Goal: Transaction & Acquisition: Download file/media

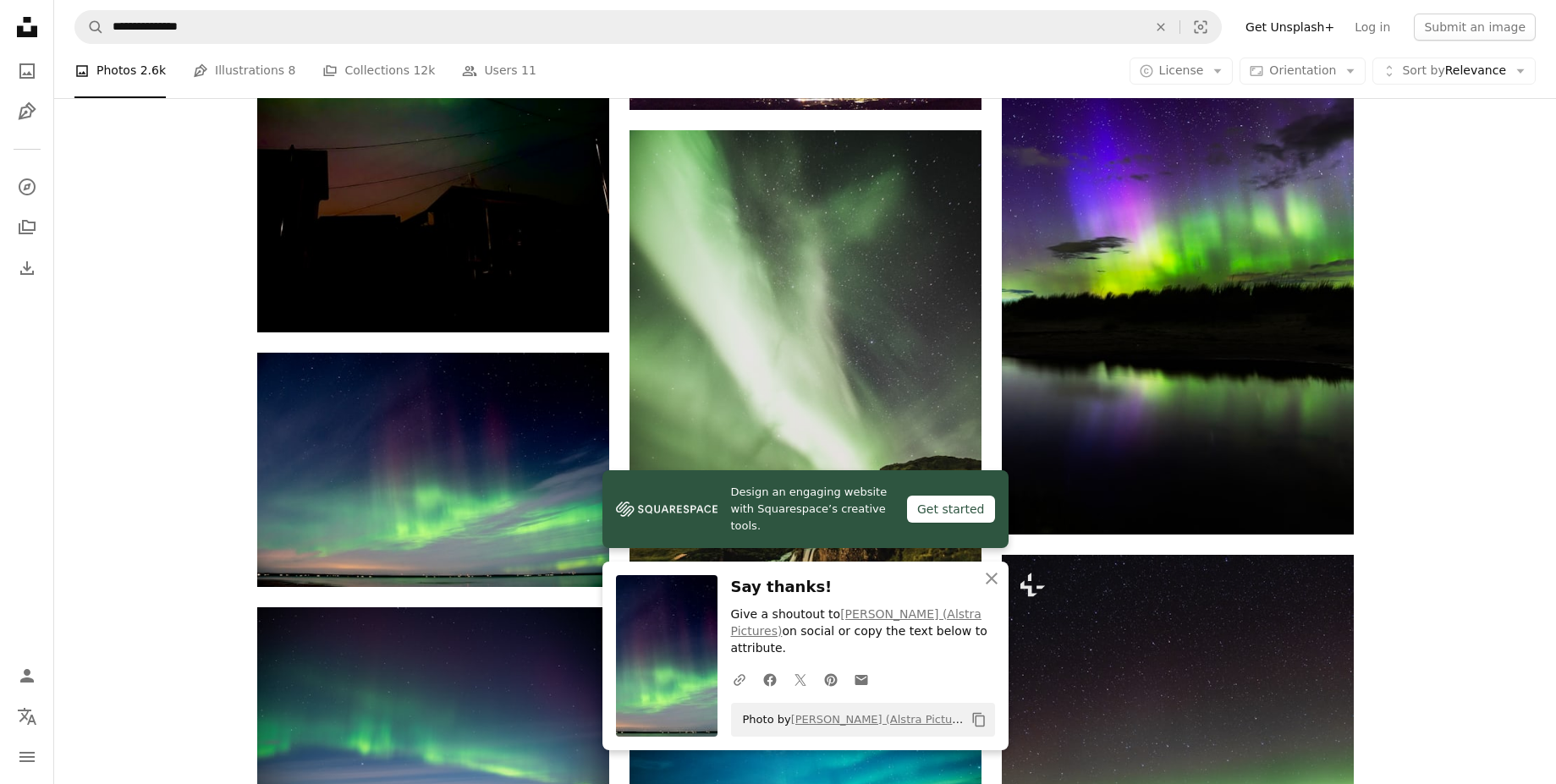
scroll to position [25269, 0]
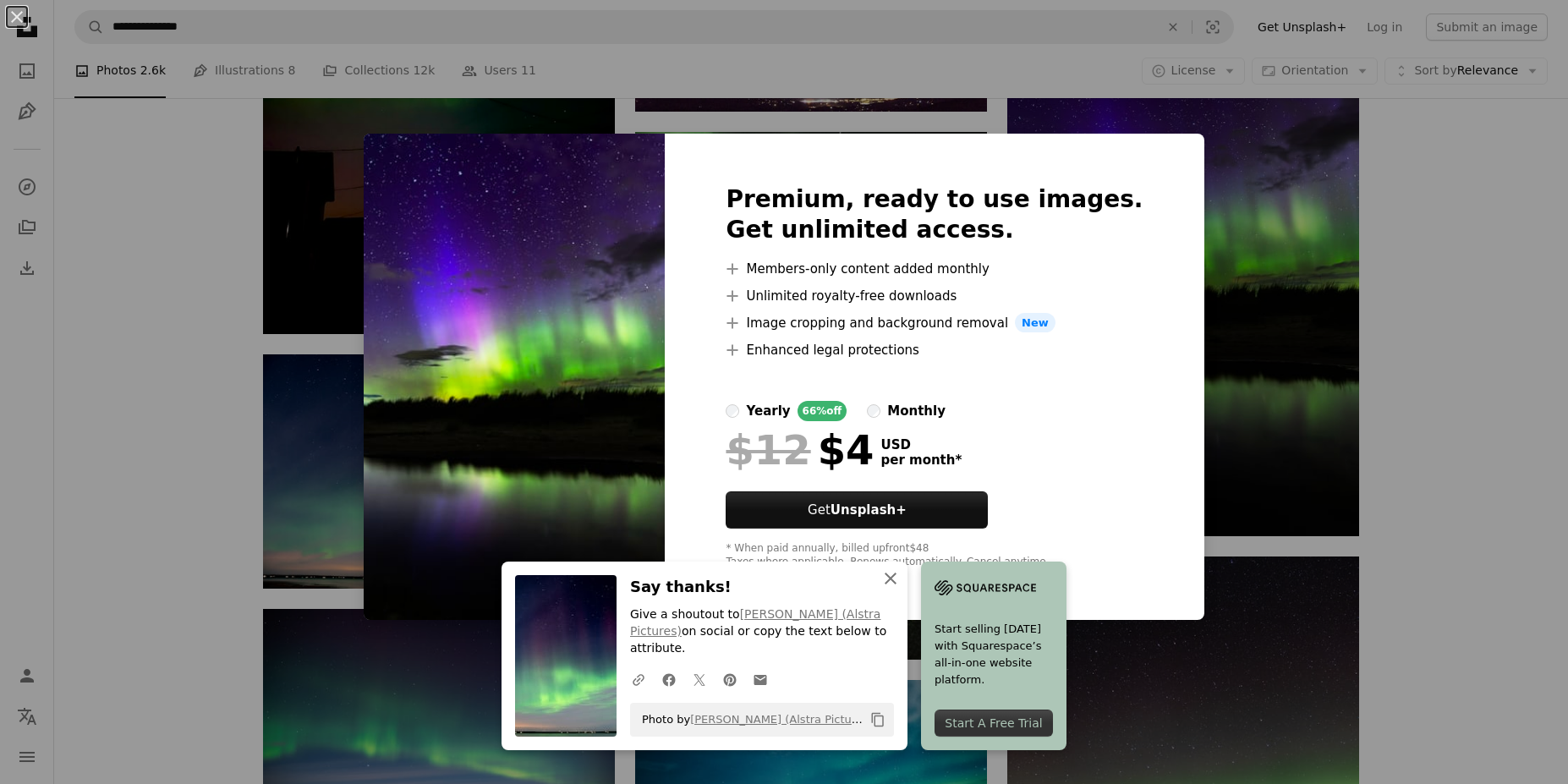
click at [886, 588] on icon "An X shape" at bounding box center [890, 578] width 20 height 20
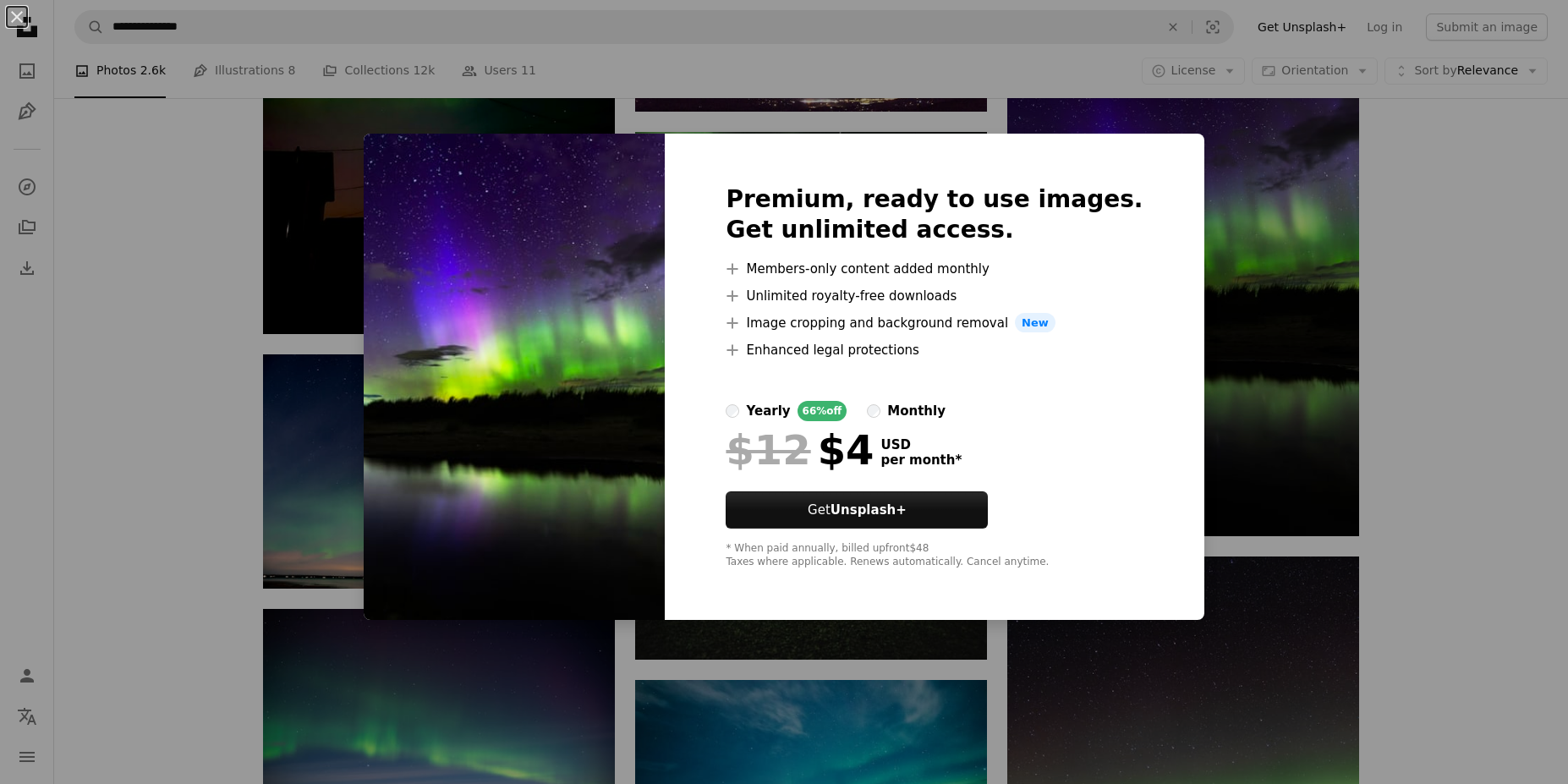
click at [1537, 383] on div "An X shape Premium, ready to use images. Get unlimited access. A plus sign Memb…" at bounding box center [784, 392] width 1568 height 784
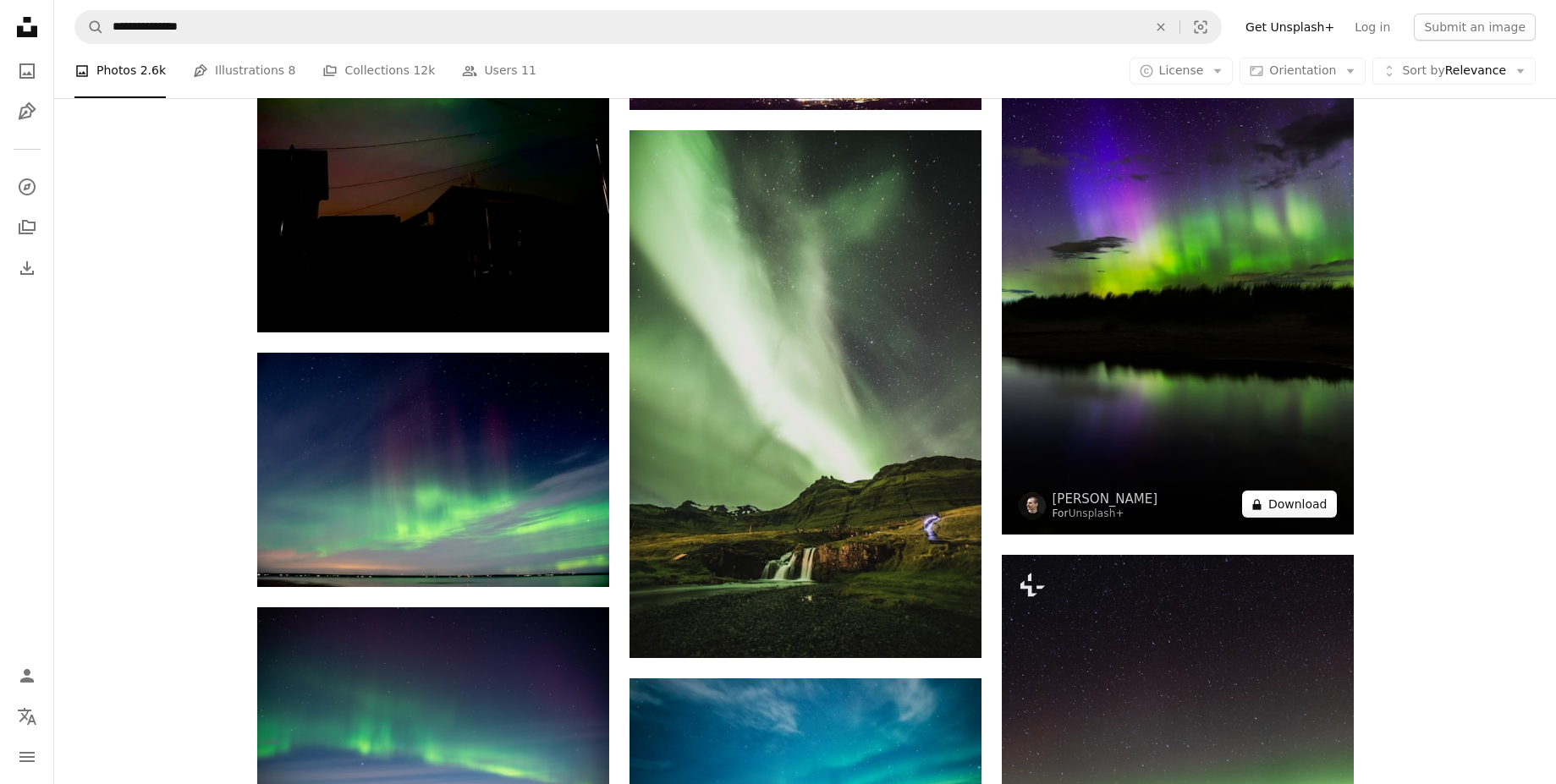
click at [1312, 503] on button "A lock Download" at bounding box center [1289, 504] width 95 height 27
click at [1297, 496] on button "A lock Download" at bounding box center [1289, 504] width 95 height 27
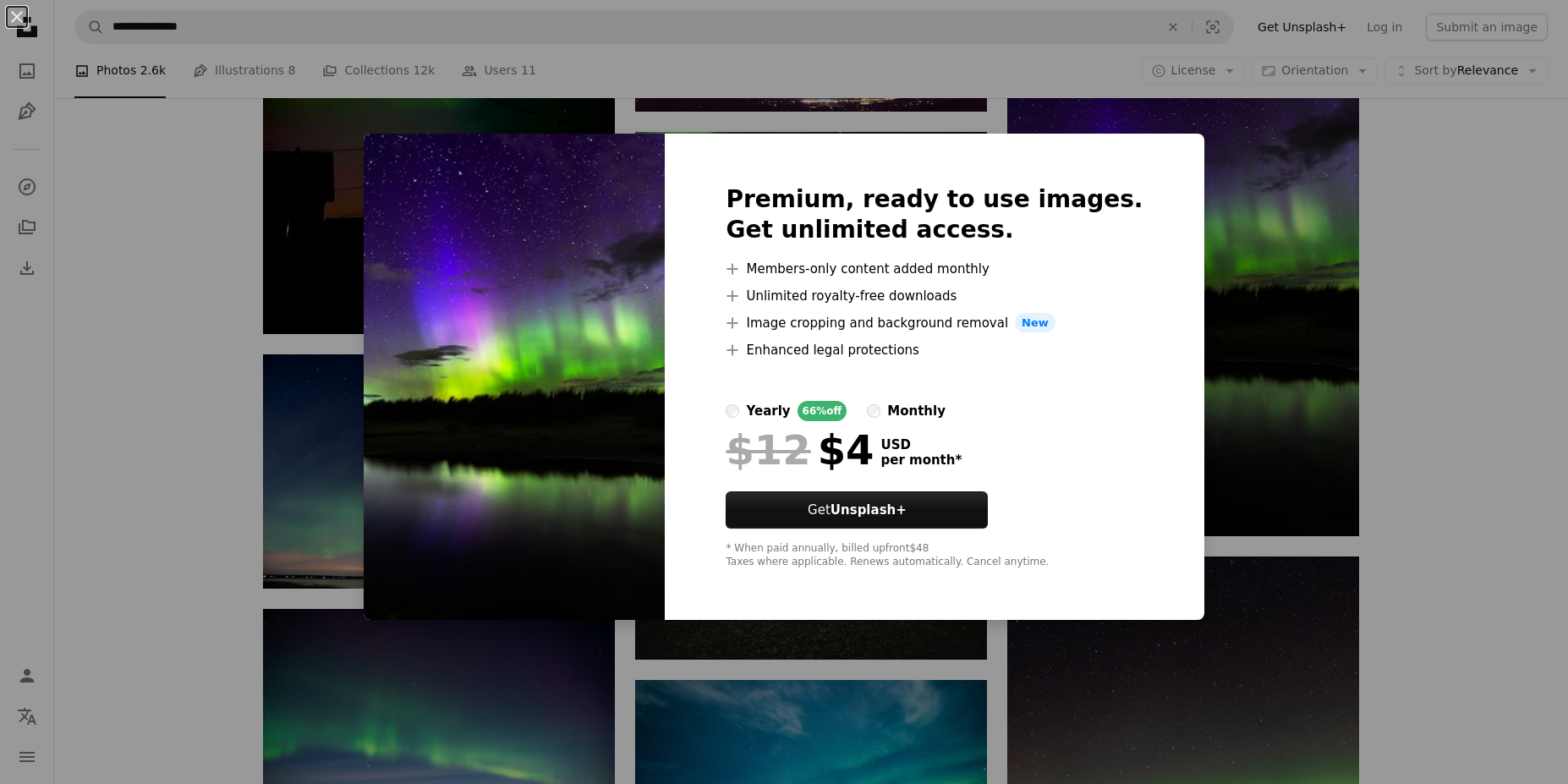
click at [1508, 465] on div "An X shape Premium, ready to use images. Get unlimited access. A plus sign Memb…" at bounding box center [784, 392] width 1568 height 784
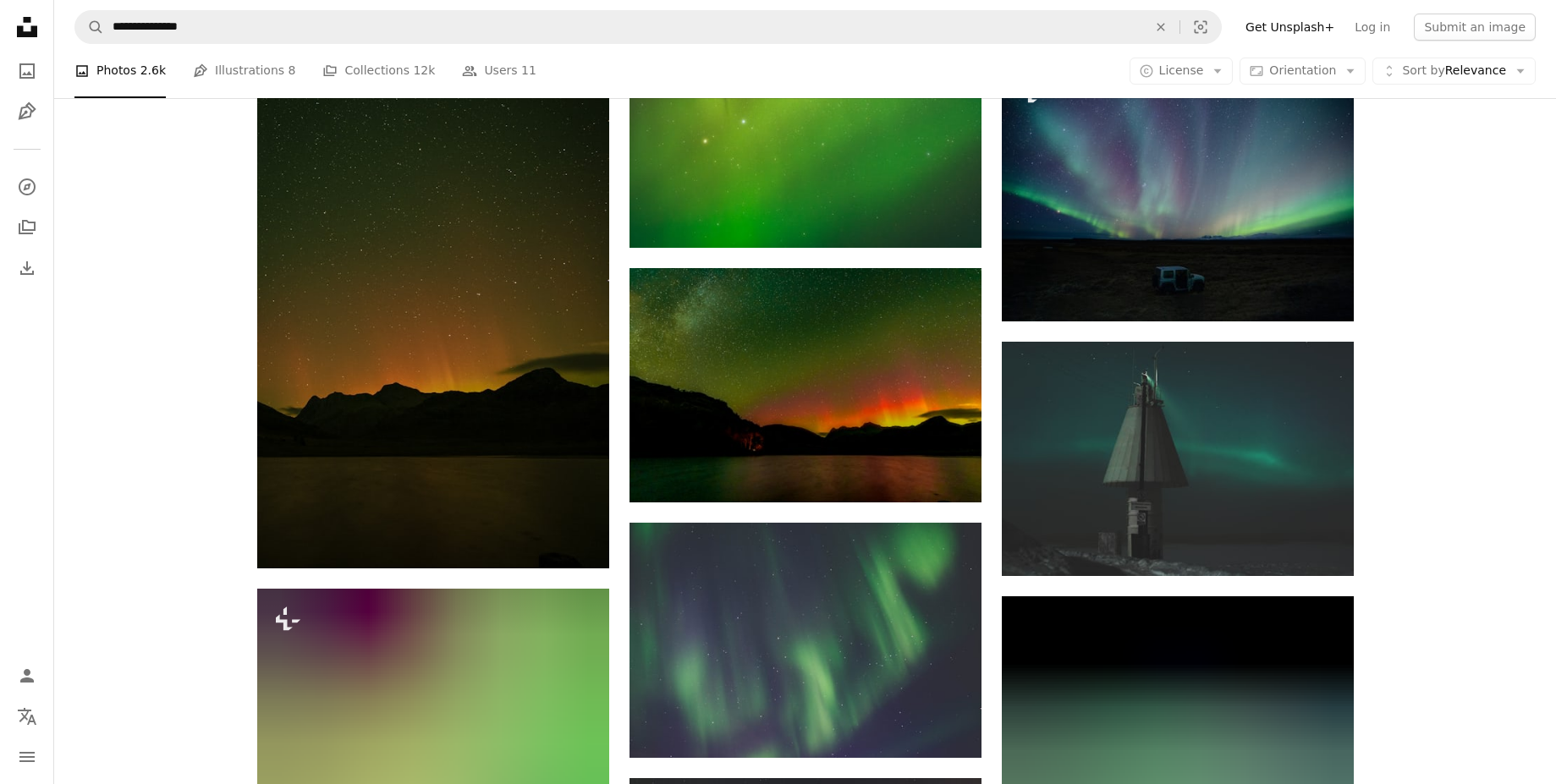
scroll to position [28067, 0]
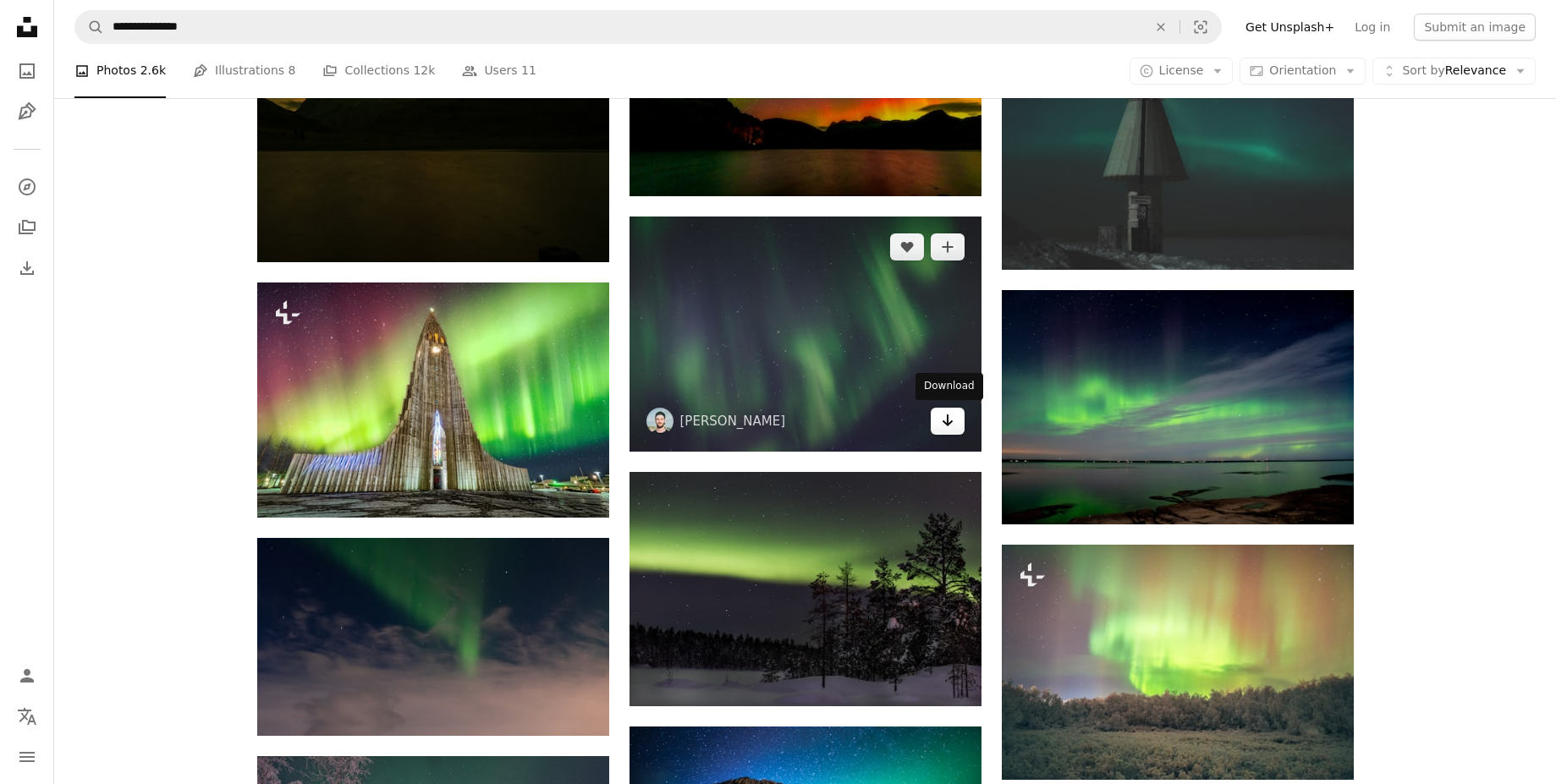
click at [945, 422] on icon "Download" at bounding box center [946, 420] width 11 height 12
